Goal: Task Accomplishment & Management: Manage account settings

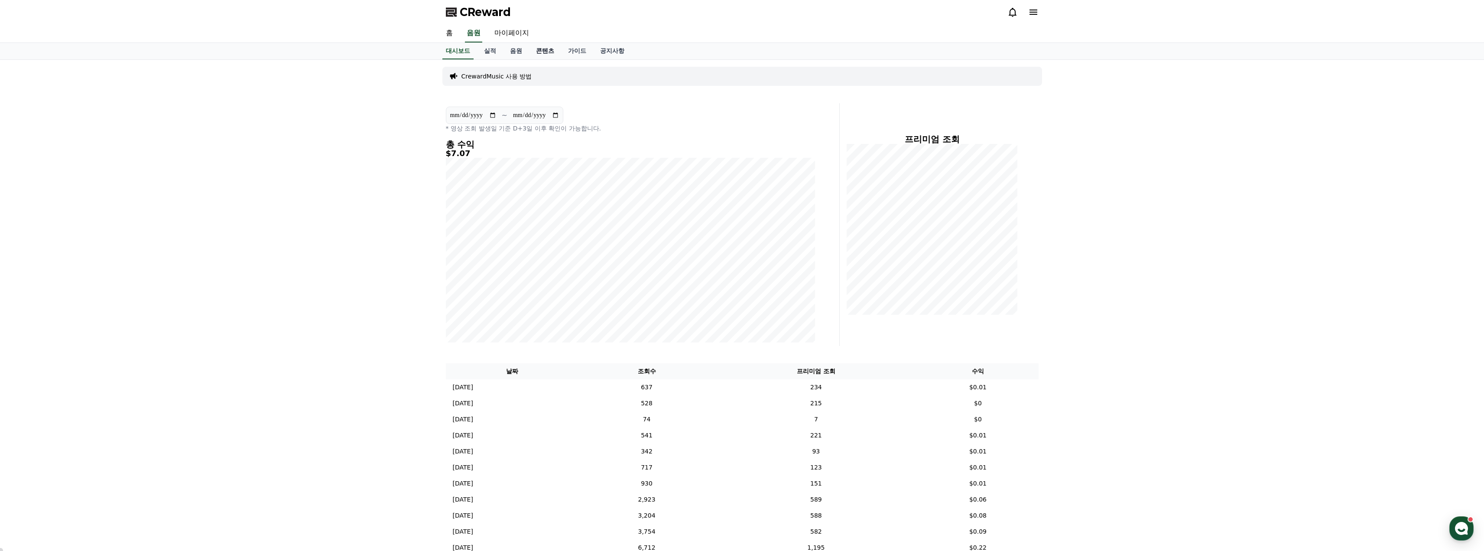
click at [548, 47] on link "콘텐츠" at bounding box center [545, 51] width 32 height 16
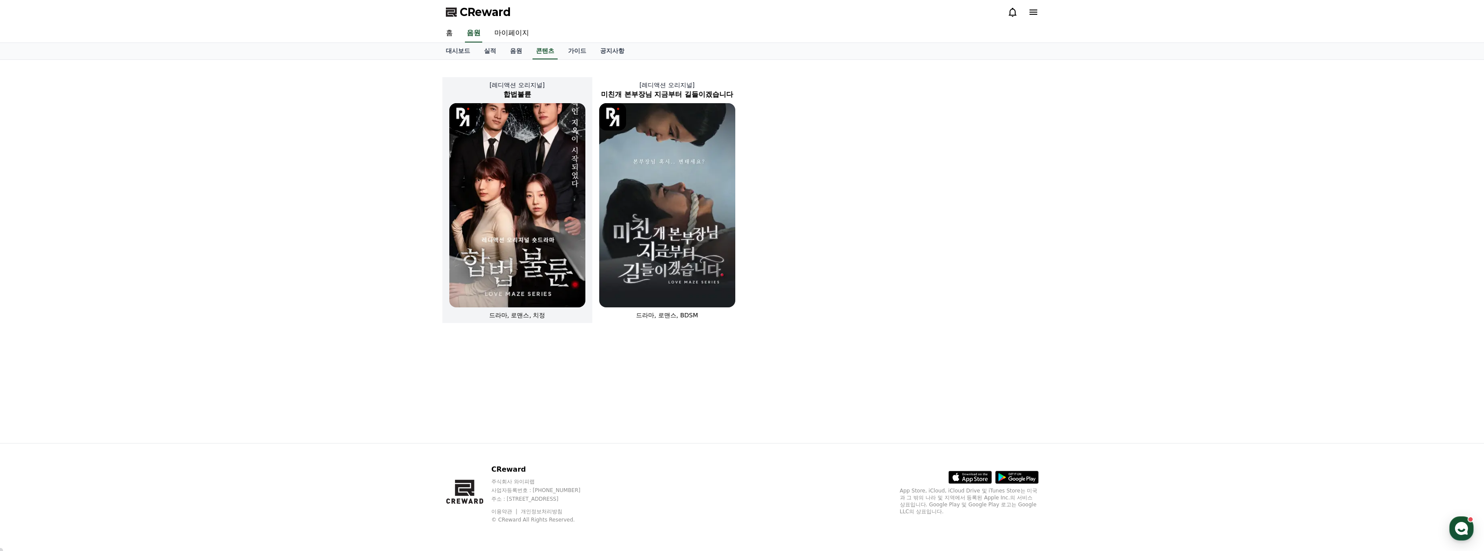
click at [479, 184] on img at bounding box center [517, 205] width 136 height 204
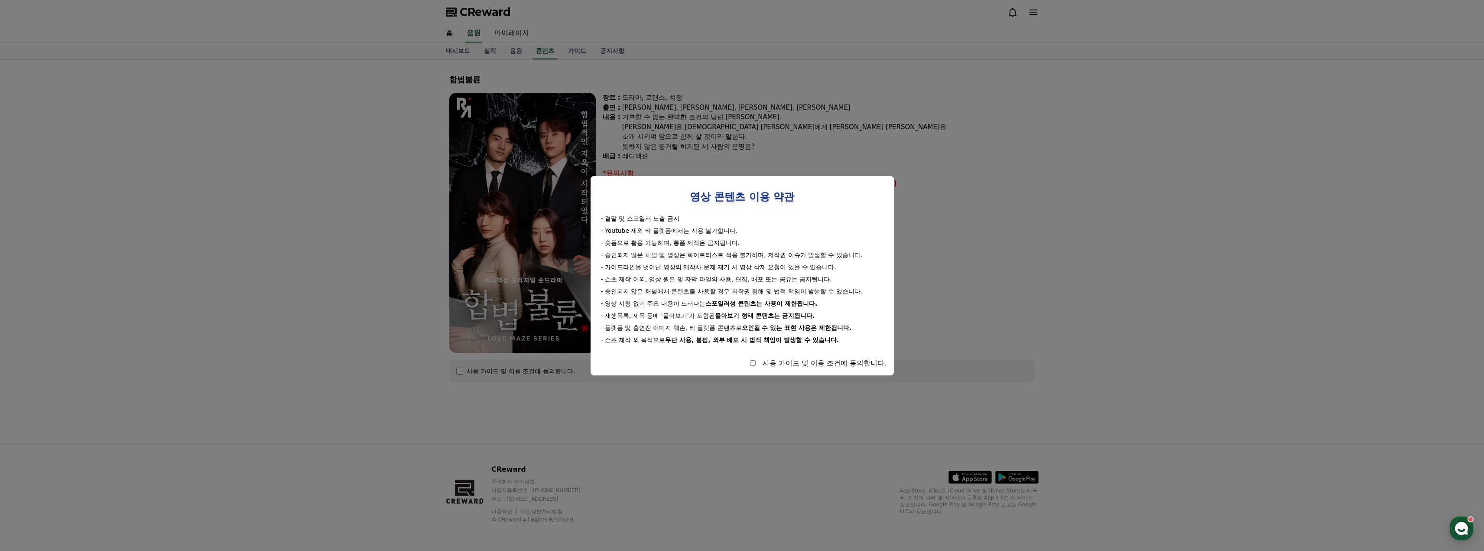
select select
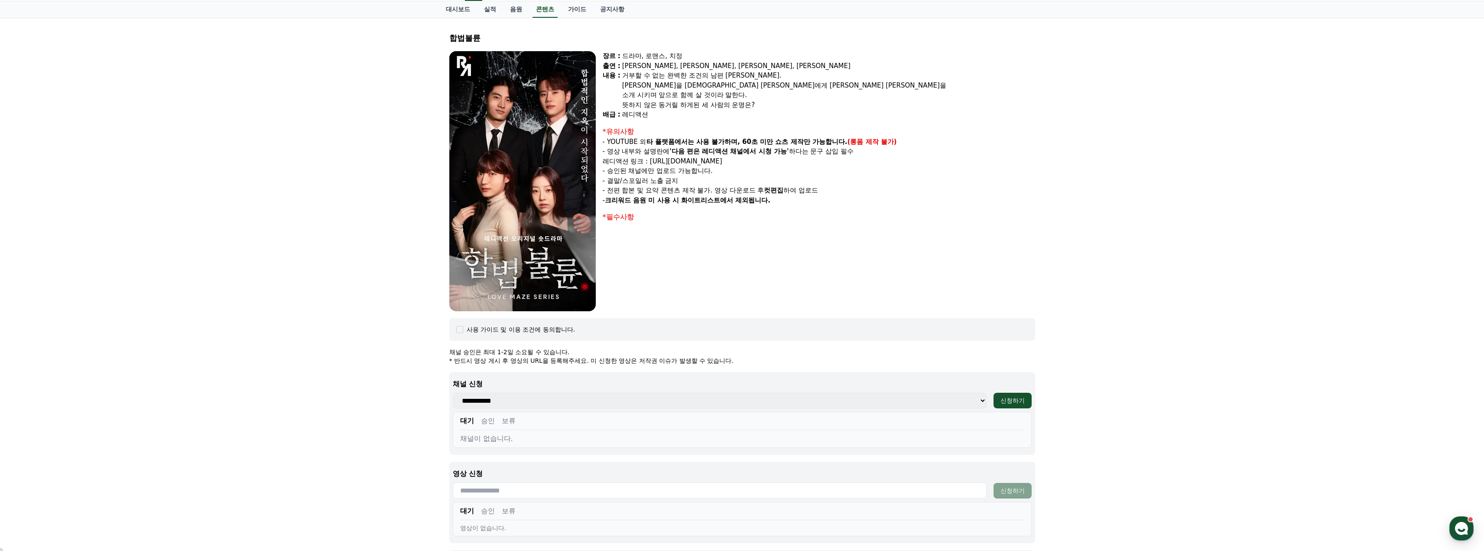
scroll to position [173, 0]
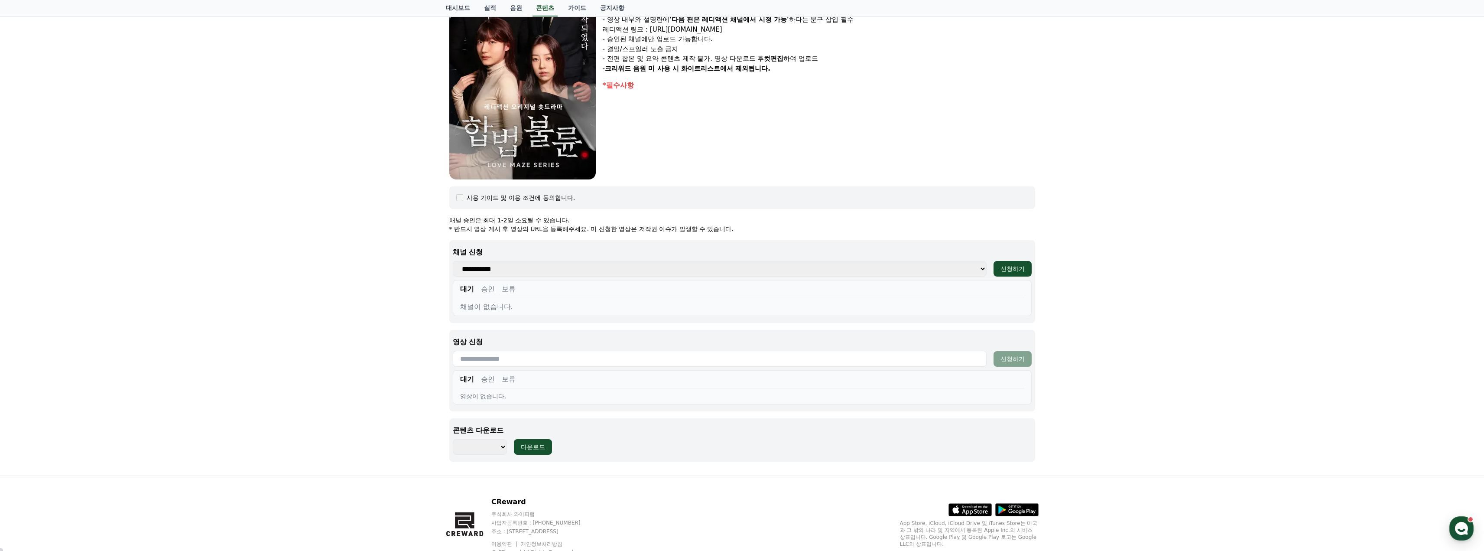
click at [491, 447] on select "******** ******** ******** ******** ******** ******** ******** ******** *******…" at bounding box center [480, 447] width 54 height 16
click at [359, 382] on div "합법불륜 장르 : 드라마, 로맨스, 치정 출연 : 박문화, 지수민, 강도윤, 김민영 내용 : 거부할 수 없는 완벽한 조건의 남편 윤성. 윤성만…" at bounding box center [742, 180] width 1484 height 589
click at [519, 270] on select "**********" at bounding box center [720, 269] width 534 height 16
select select "**********"
click at [453, 261] on select "**********" at bounding box center [720, 269] width 534 height 16
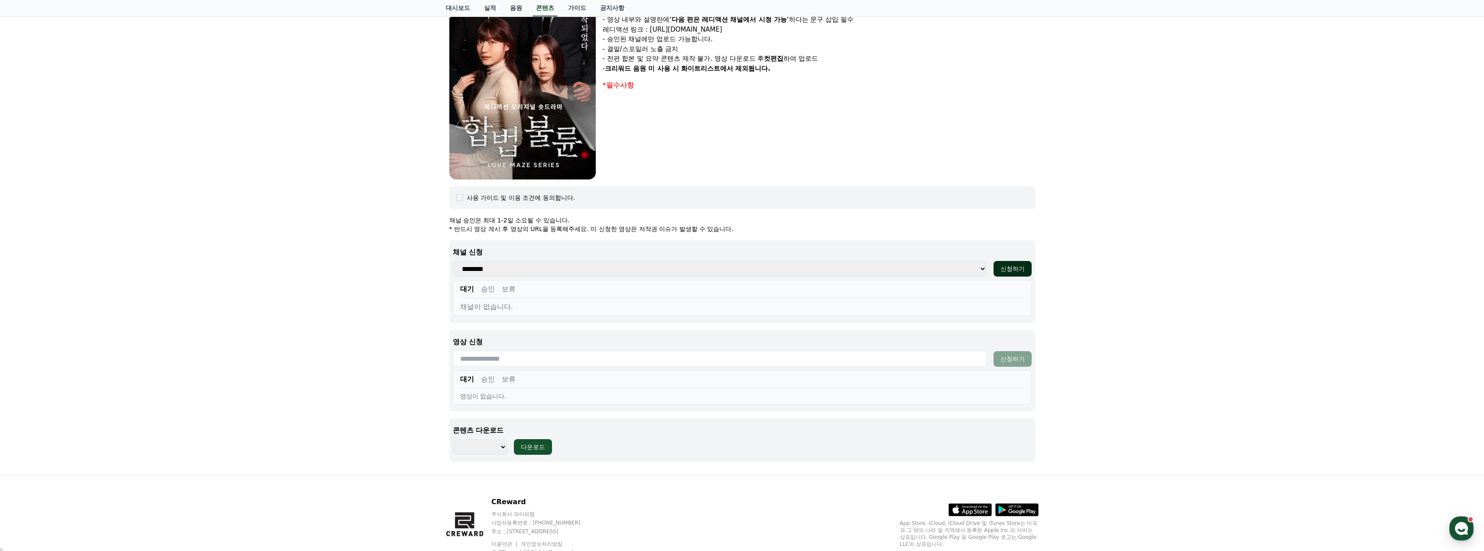
click at [1005, 265] on div "신청하기" at bounding box center [1013, 268] width 24 height 9
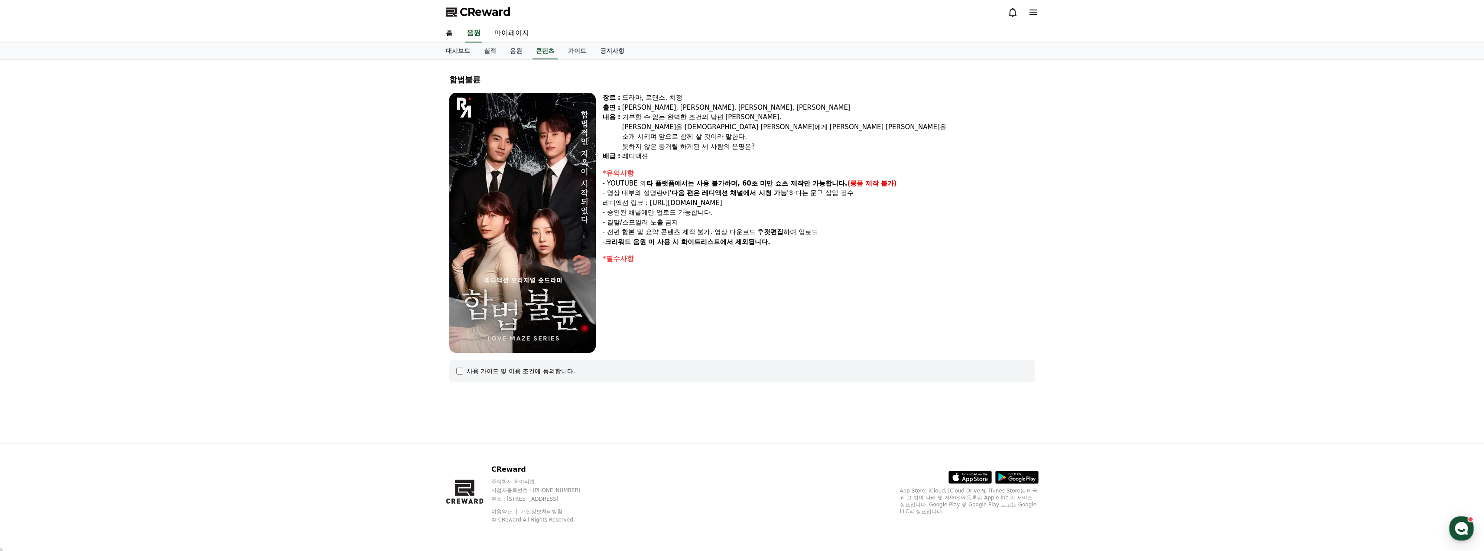
select select
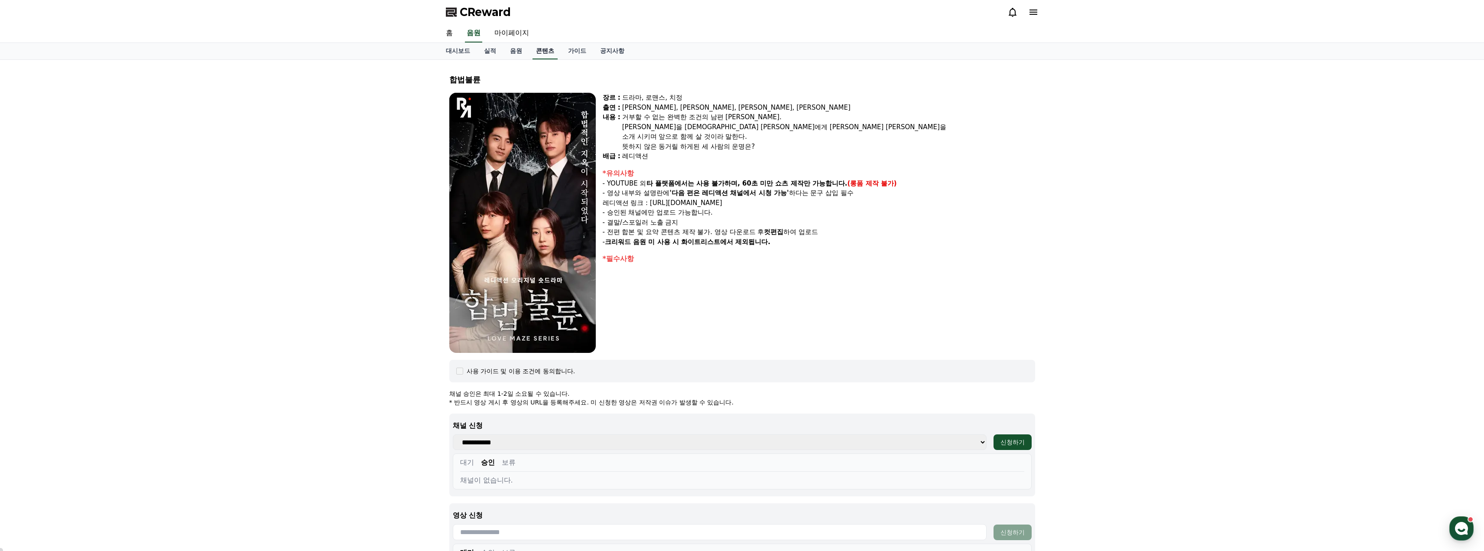
click at [541, 50] on link "콘텐츠" at bounding box center [545, 51] width 25 height 16
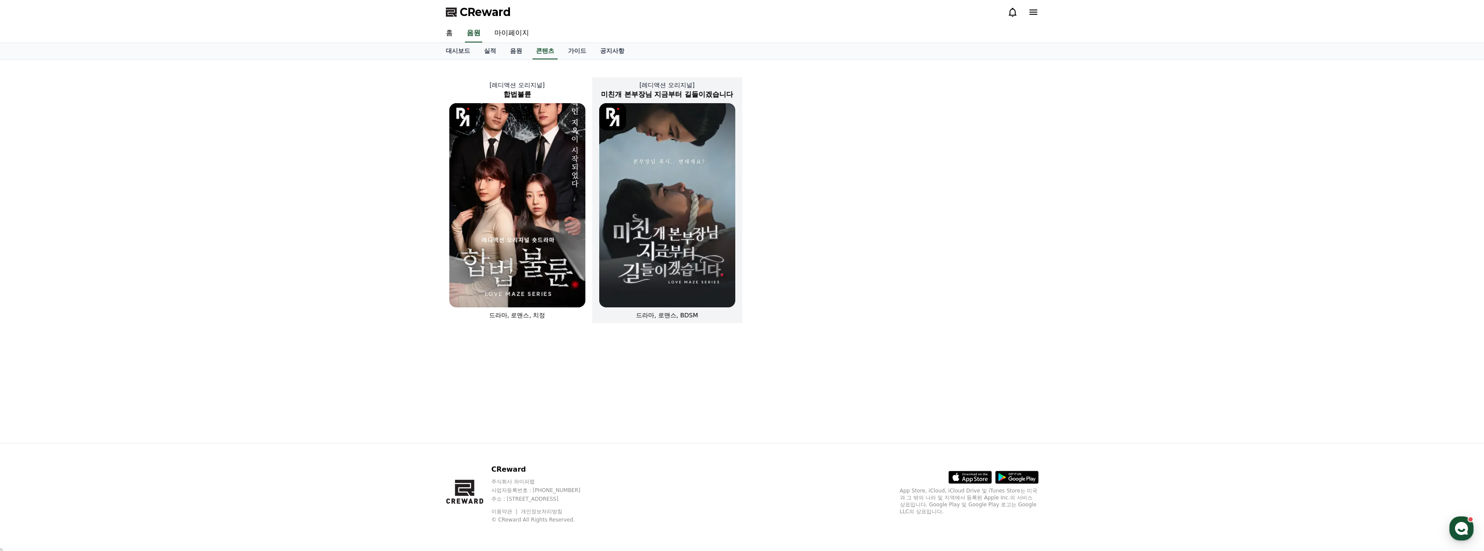
click at [689, 163] on img at bounding box center [667, 205] width 136 height 204
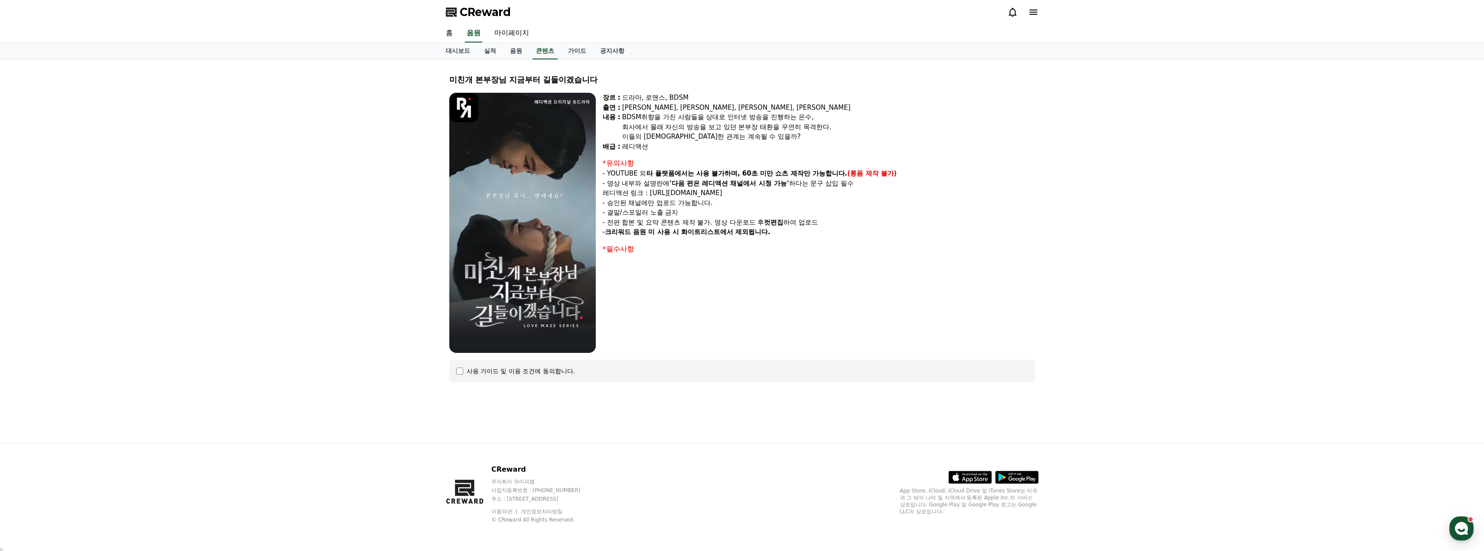
select select
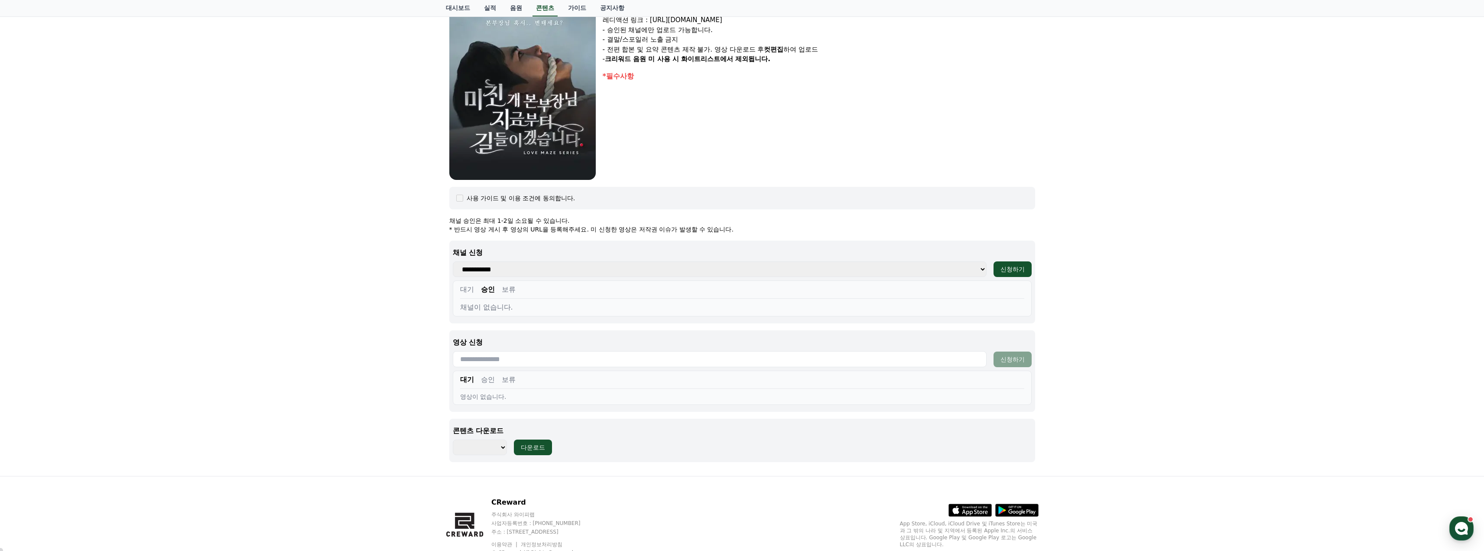
scroll to position [173, 0]
click at [467, 290] on button "대기" at bounding box center [467, 289] width 14 height 10
click at [489, 289] on button "승인" at bounding box center [488, 289] width 14 height 10
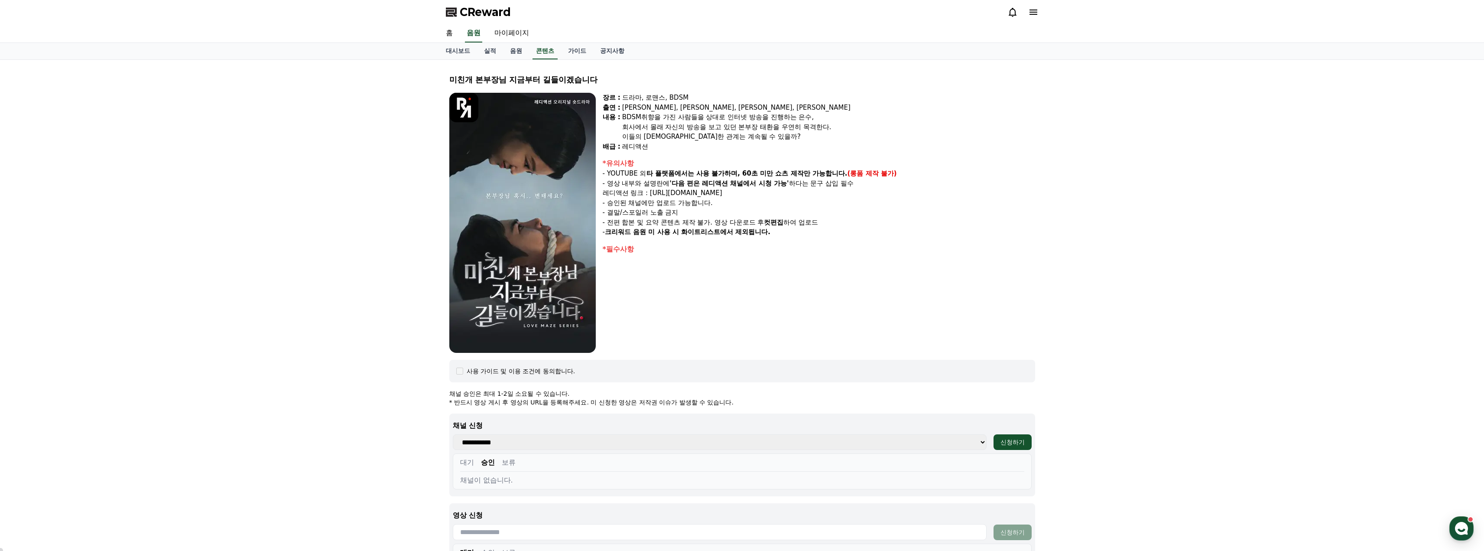
click at [1037, 14] on icon at bounding box center [1033, 12] width 10 height 10
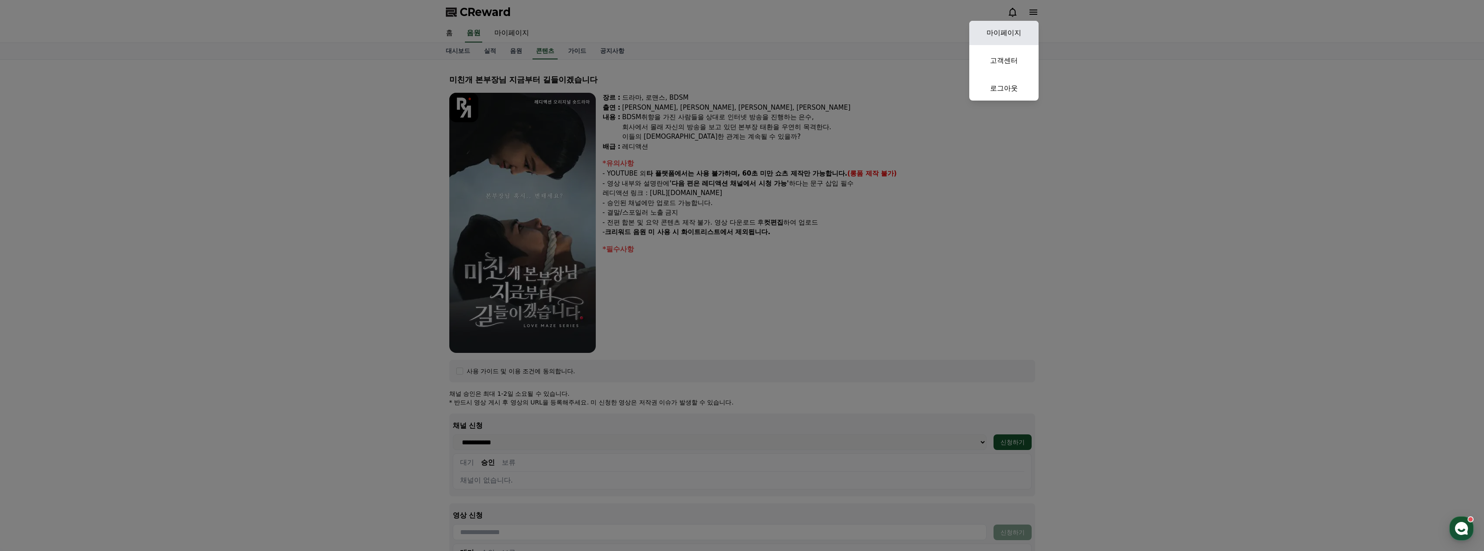
click at [1003, 31] on link "마이페이지" at bounding box center [1003, 33] width 69 height 24
select select "**********"
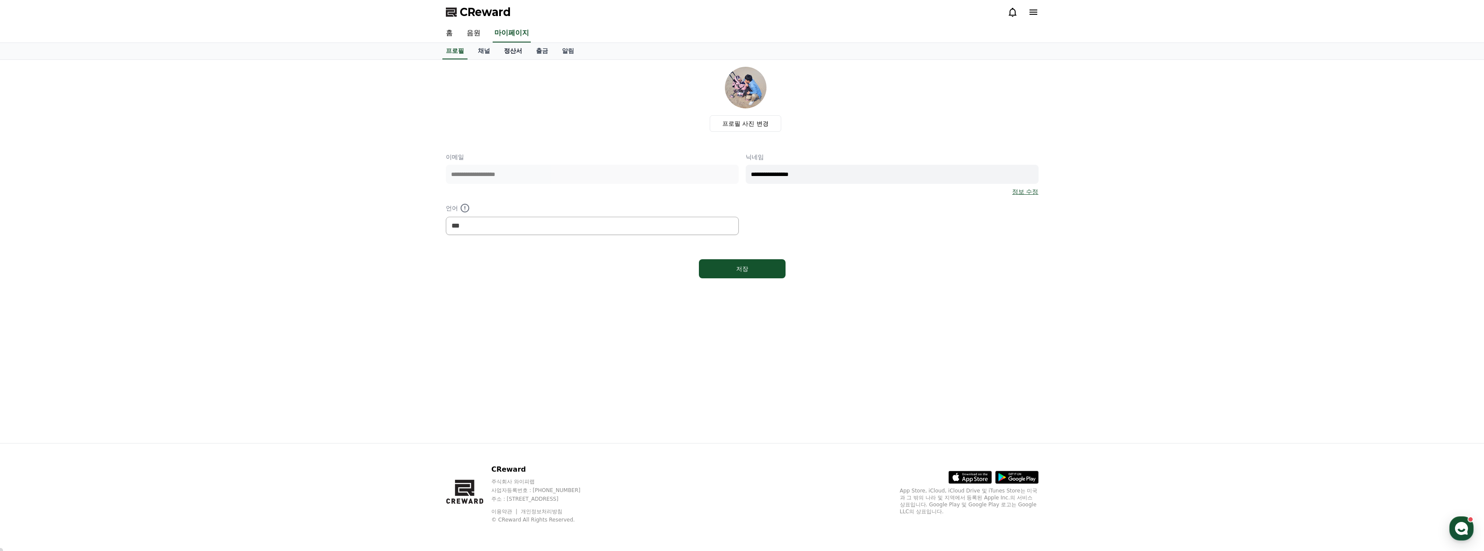
click at [519, 50] on link "정산서" at bounding box center [513, 51] width 32 height 16
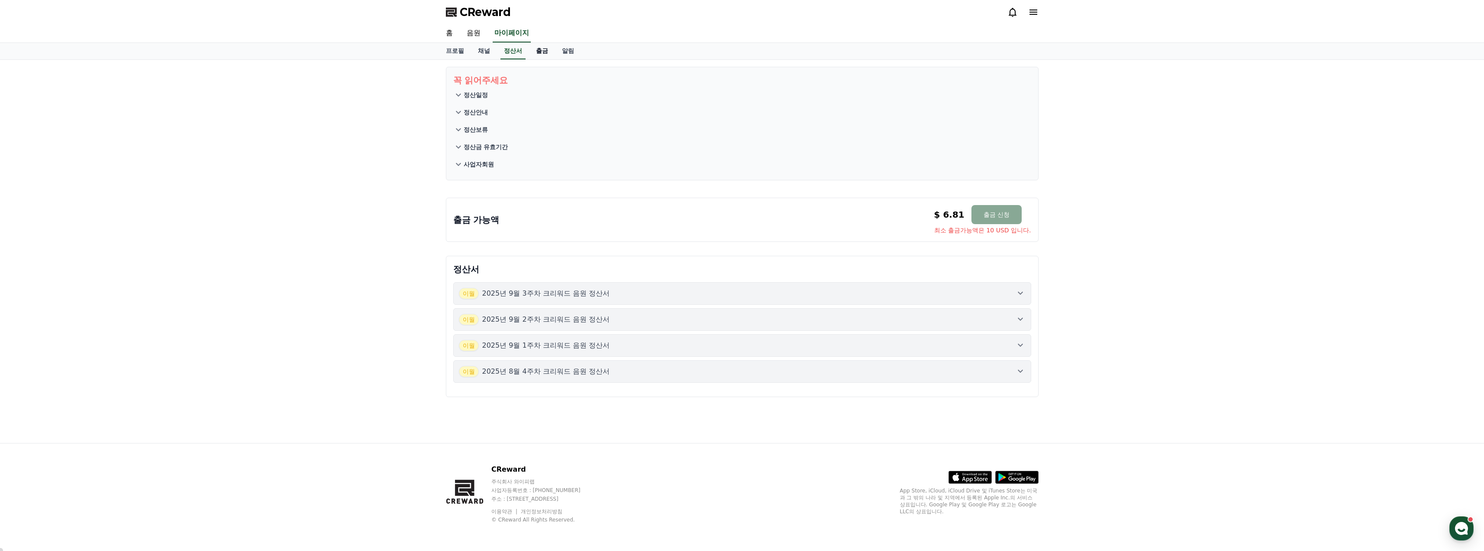
click at [541, 54] on link "출금" at bounding box center [542, 51] width 26 height 16
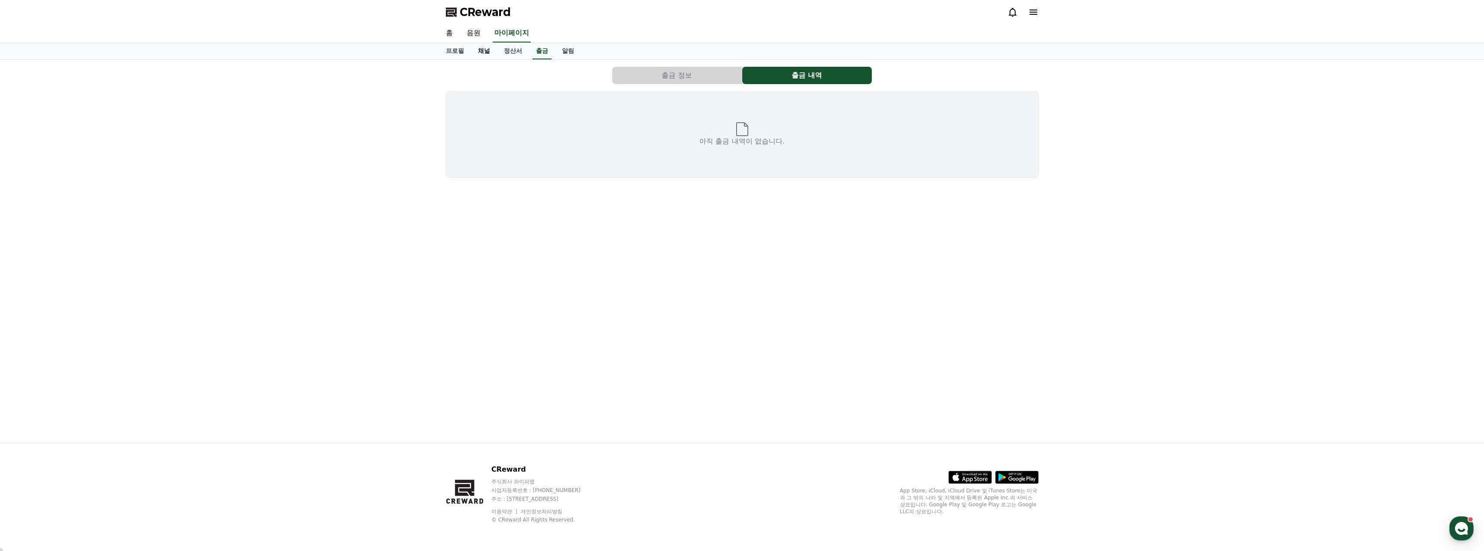
click at [482, 54] on link "채널" at bounding box center [484, 51] width 26 height 16
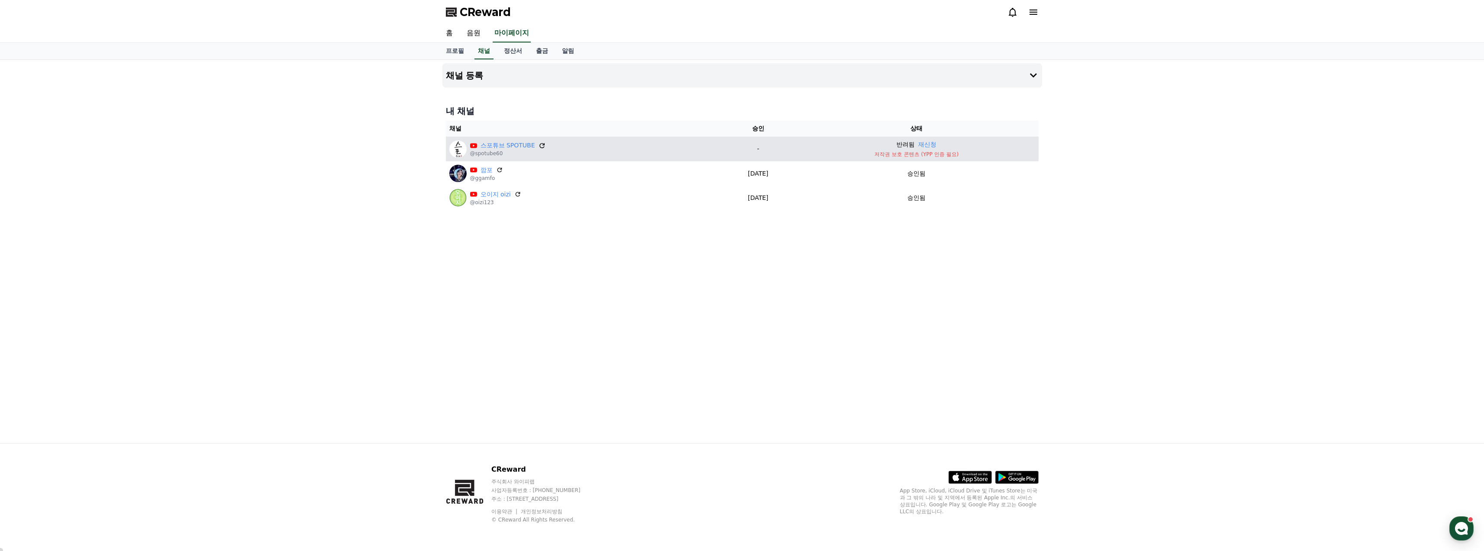
click at [538, 146] on icon at bounding box center [542, 146] width 8 height 8
click at [507, 145] on link "스포튜브 SPOTUBE" at bounding box center [508, 145] width 55 height 9
click at [932, 148] on button "재신청" at bounding box center [927, 144] width 18 height 9
